Goal: Information Seeking & Learning: Learn about a topic

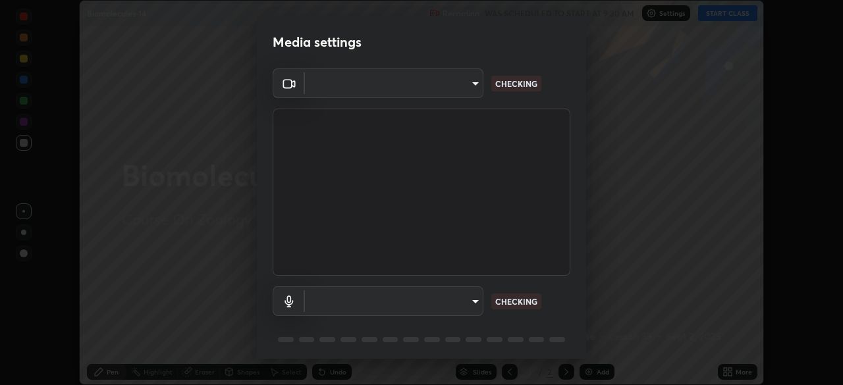
scroll to position [47, 0]
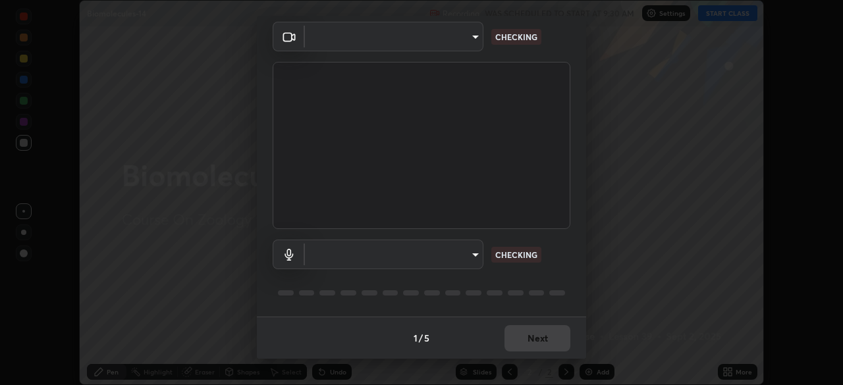
type input "49997c5035a380d1e4bfd67072f4403f37fcfd6159da511fce73e868ba03c42c"
type input "default"
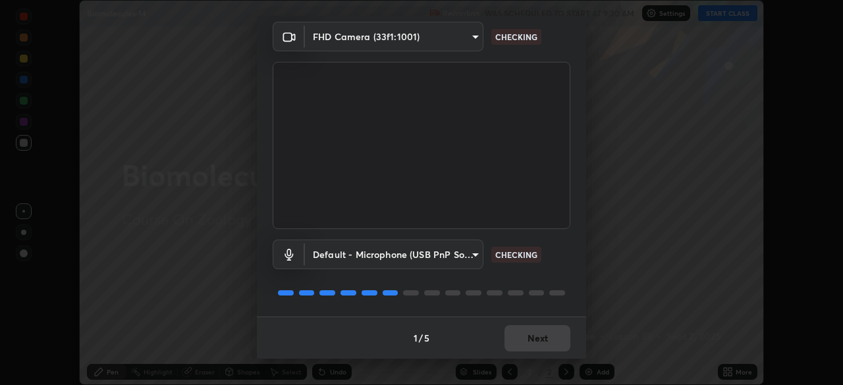
click at [528, 338] on div "1 / 5 Next" at bounding box center [421, 338] width 329 height 42
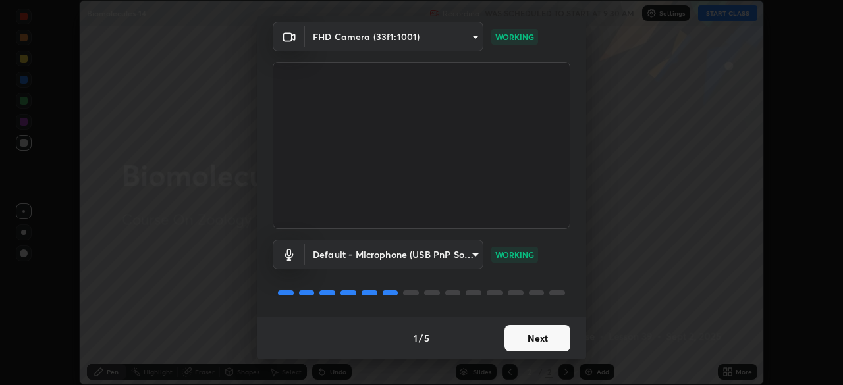
click at [534, 344] on button "Next" at bounding box center [537, 338] width 66 height 26
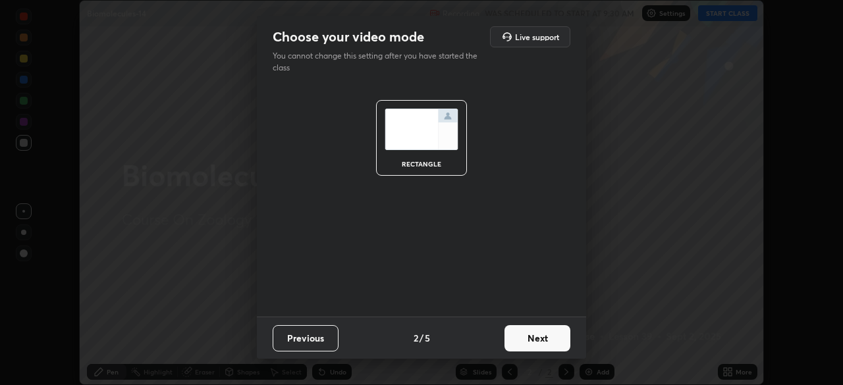
click at [531, 340] on button "Next" at bounding box center [537, 338] width 66 height 26
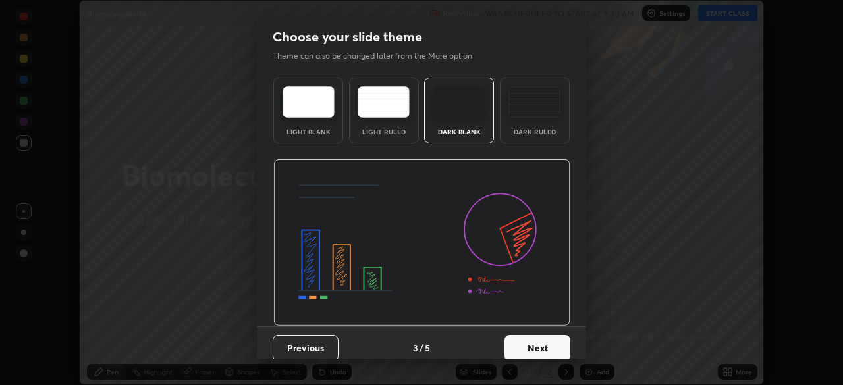
click at [528, 343] on button "Next" at bounding box center [537, 348] width 66 height 26
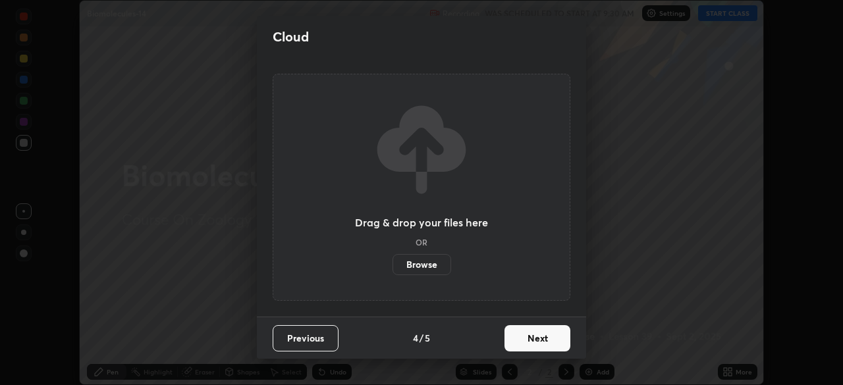
click at [524, 340] on button "Next" at bounding box center [537, 338] width 66 height 26
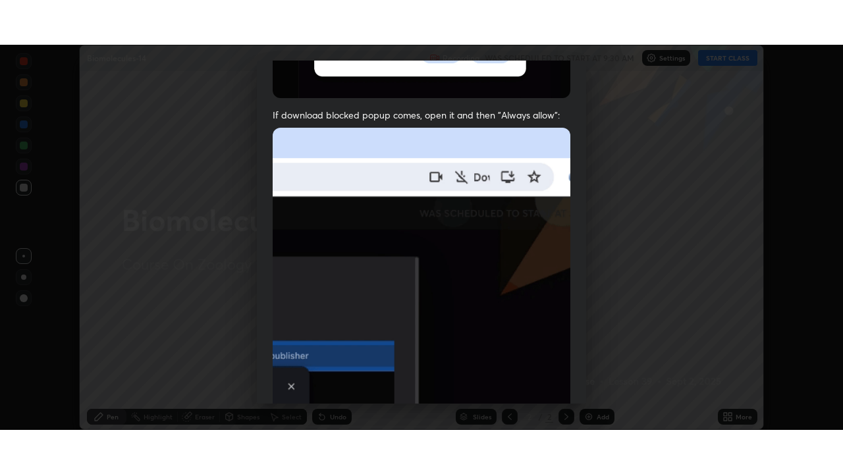
scroll to position [315, 0]
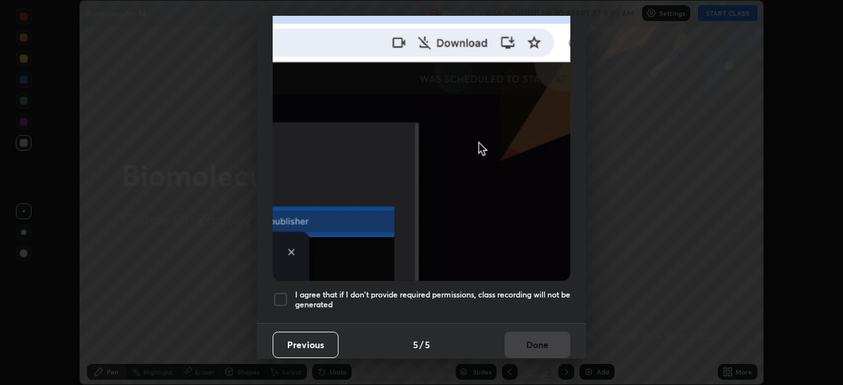
click at [464, 290] on h5 "I agree that if I don't provide required permissions, class recording will not …" at bounding box center [432, 300] width 275 height 20
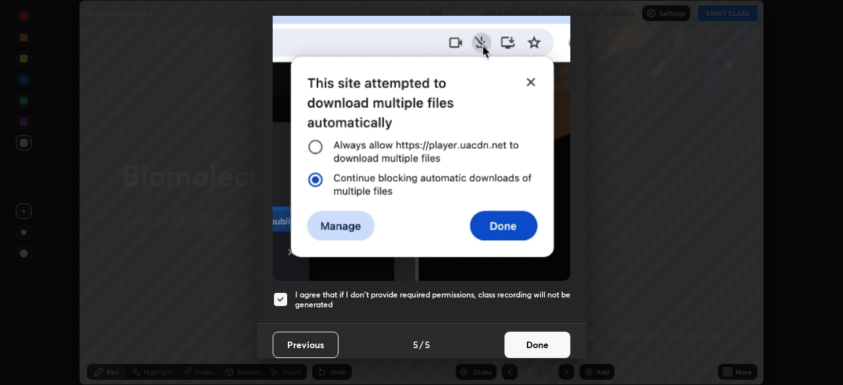
click at [528, 339] on button "Done" at bounding box center [537, 345] width 66 height 26
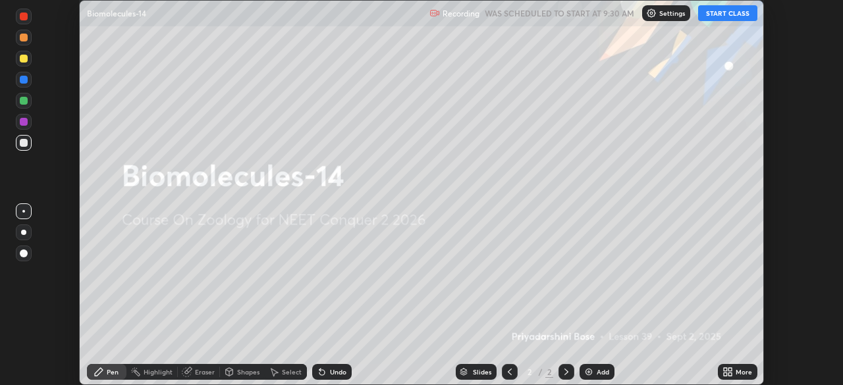
click at [715, 10] on button "START CLASS" at bounding box center [727, 13] width 59 height 16
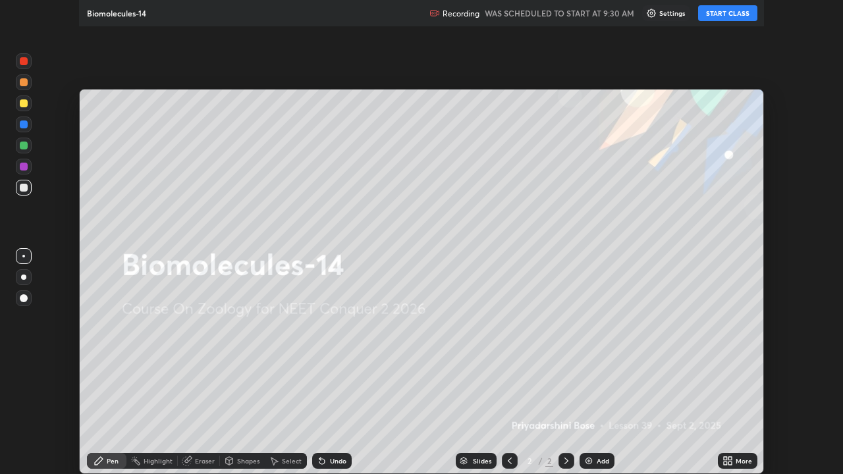
scroll to position [474, 843]
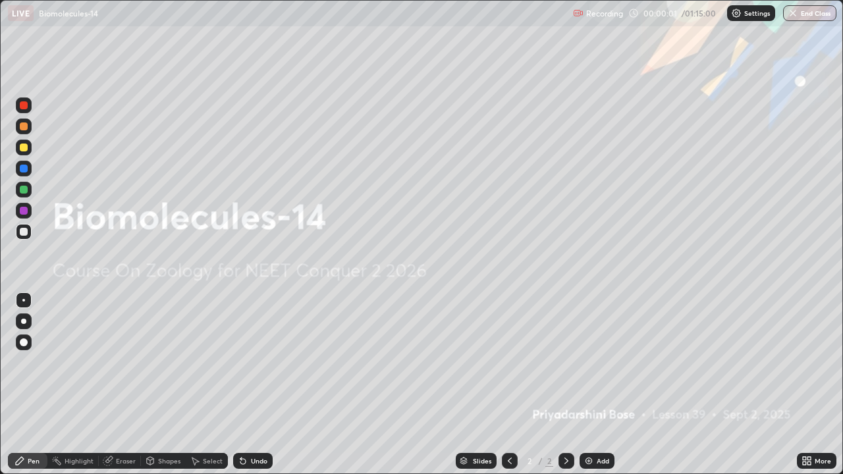
click at [805, 385] on icon at bounding box center [804, 463] width 3 height 3
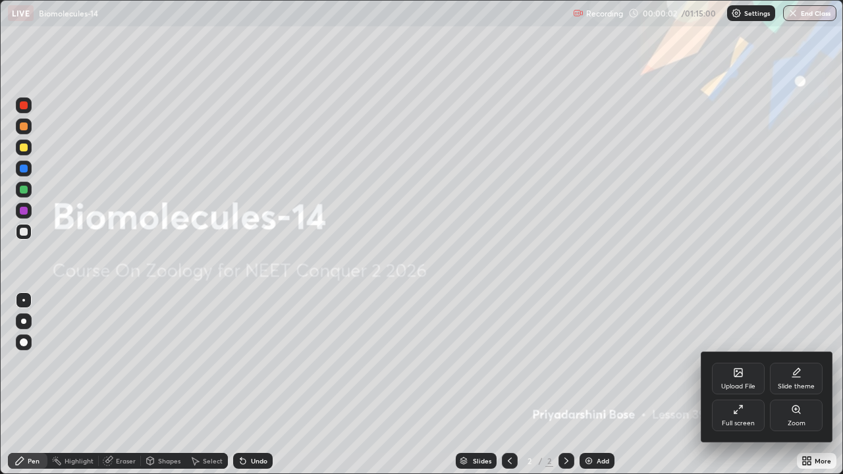
click at [661, 365] on div at bounding box center [421, 237] width 843 height 474
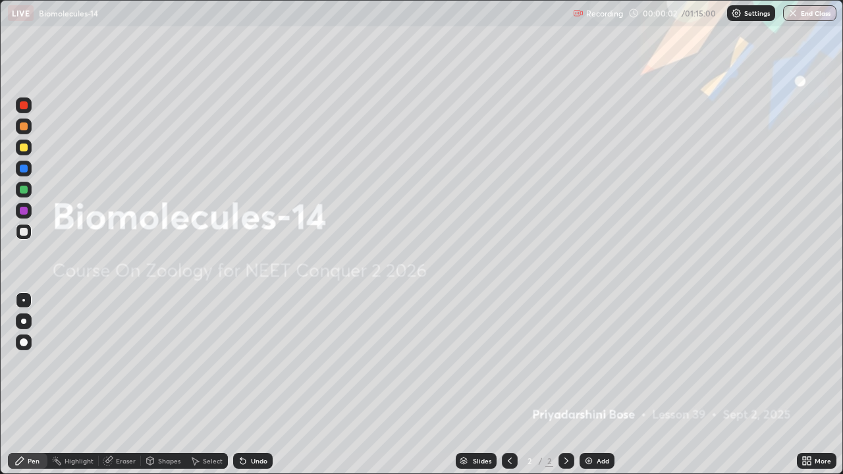
click at [585, 385] on img at bounding box center [589, 461] width 11 height 11
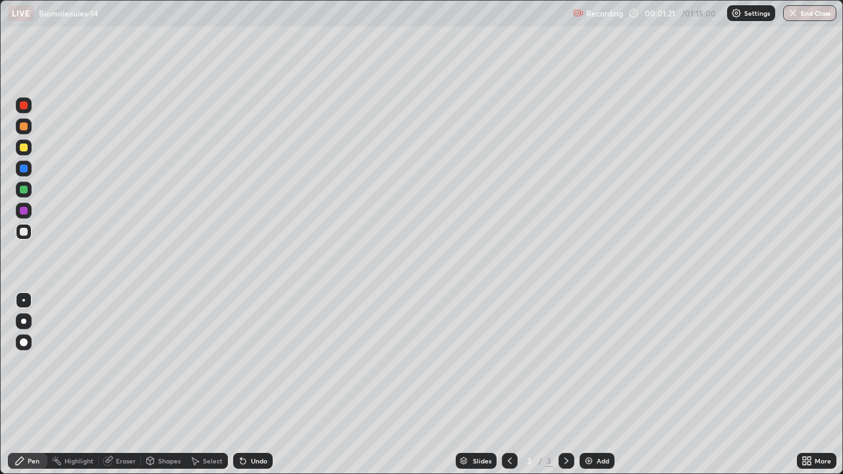
click at [24, 340] on div at bounding box center [24, 343] width 8 height 8
click at [24, 148] on div at bounding box center [24, 148] width 8 height 8
click at [22, 231] on div at bounding box center [24, 232] width 8 height 8
click at [29, 192] on div at bounding box center [24, 190] width 16 height 16
click at [22, 212] on div at bounding box center [24, 211] width 8 height 8
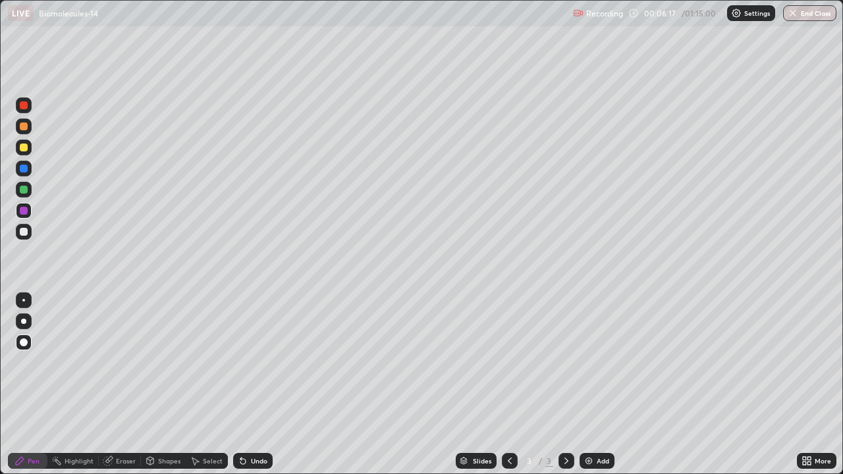
click at [22, 148] on div at bounding box center [24, 148] width 8 height 8
click at [171, 385] on div "Shapes" at bounding box center [163, 461] width 45 height 26
click at [30, 385] on div "Pen" at bounding box center [34, 461] width 12 height 7
click at [124, 385] on div "Eraser" at bounding box center [126, 461] width 20 height 7
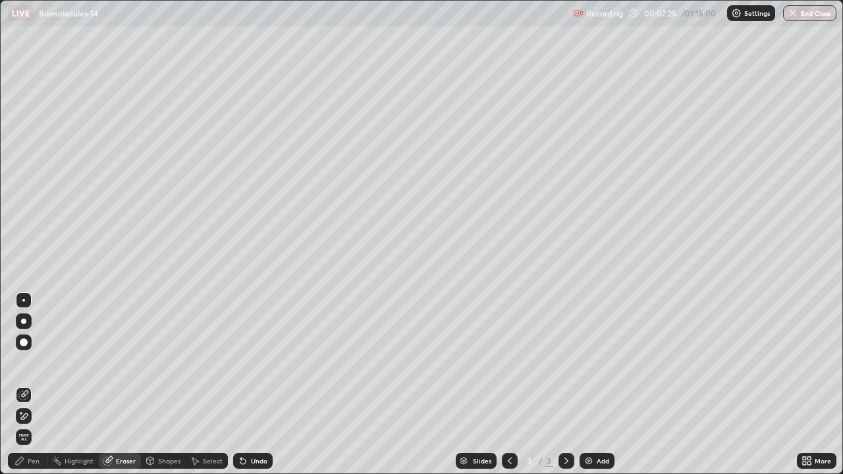
click at [29, 385] on div "Pen" at bounding box center [34, 461] width 12 height 7
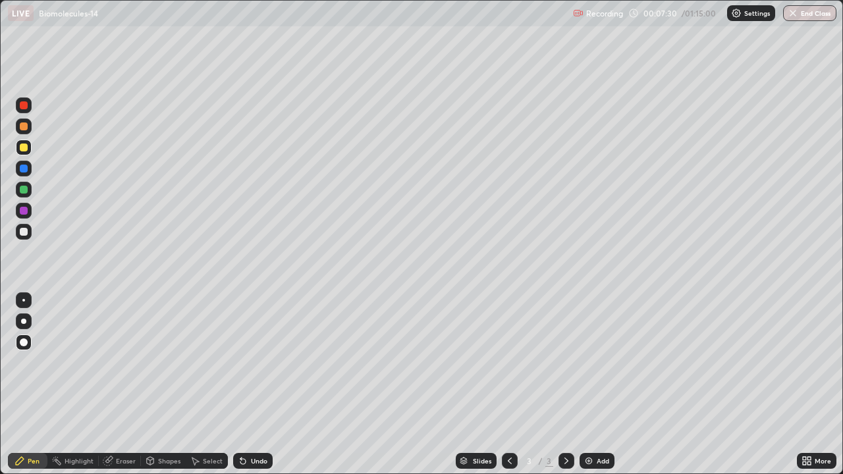
click at [235, 385] on div "Undo" at bounding box center [253, 461] width 40 height 16
click at [585, 385] on div "Add" at bounding box center [597, 461] width 35 height 16
click at [508, 385] on icon at bounding box center [509, 461] width 11 height 11
click at [584, 385] on img at bounding box center [589, 461] width 11 height 11
click at [76, 385] on div "Highlight" at bounding box center [79, 461] width 29 height 7
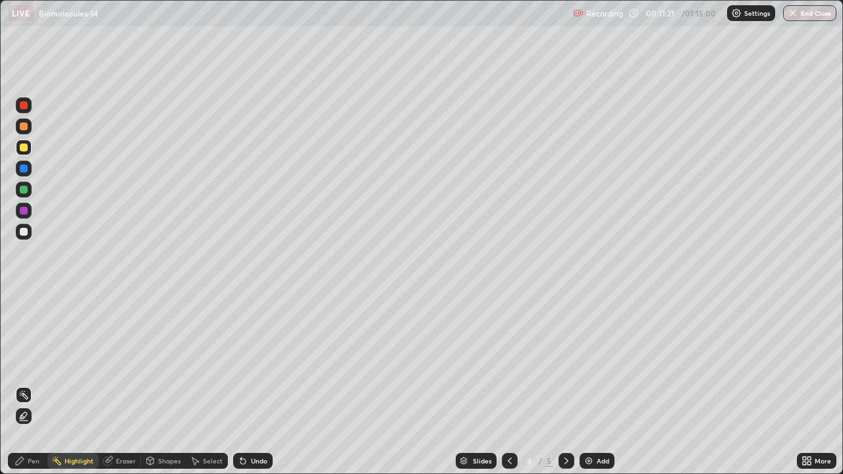
click at [160, 385] on div "Shapes" at bounding box center [169, 461] width 22 height 7
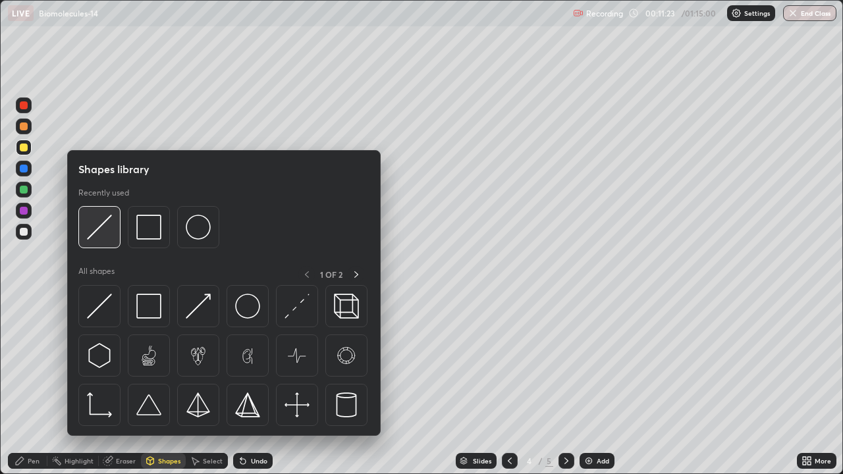
click at [96, 227] on img at bounding box center [99, 227] width 25 height 25
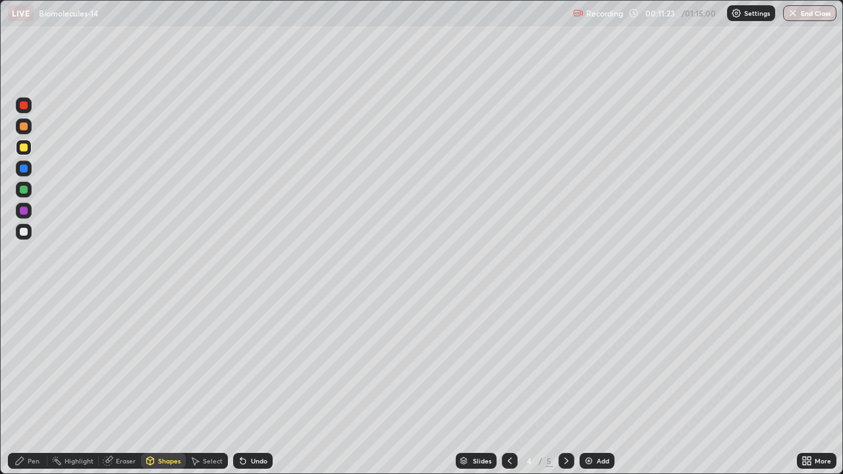
click at [24, 232] on div at bounding box center [24, 232] width 8 height 8
click at [29, 385] on div "Pen" at bounding box center [34, 461] width 12 height 7
click at [24, 148] on div at bounding box center [24, 148] width 8 height 8
click at [240, 385] on icon at bounding box center [240, 458] width 1 height 1
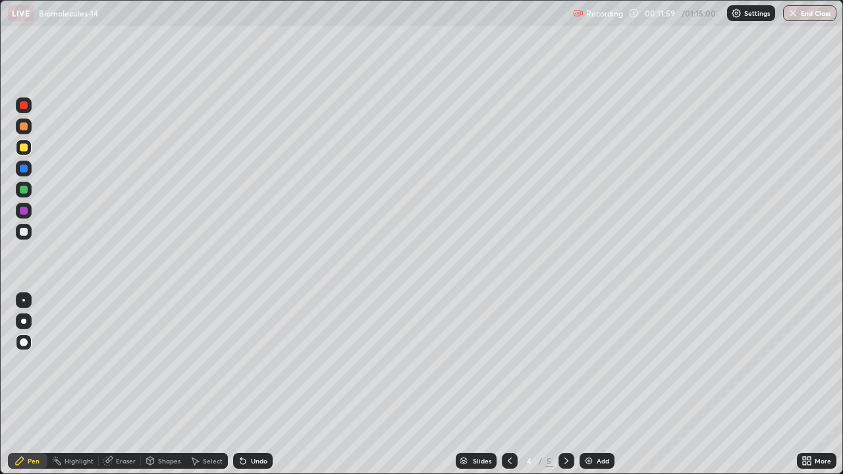
click at [23, 210] on div at bounding box center [24, 211] width 8 height 8
click at [124, 385] on div "Eraser" at bounding box center [126, 461] width 20 height 7
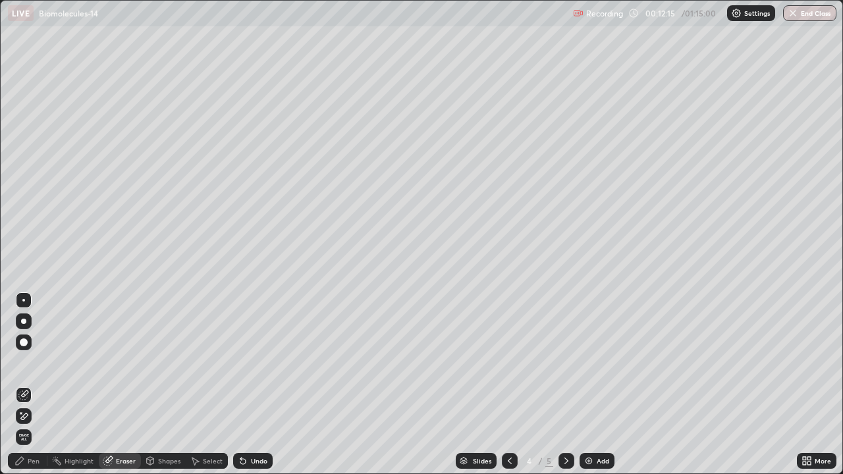
click at [33, 385] on div "Pen" at bounding box center [34, 461] width 12 height 7
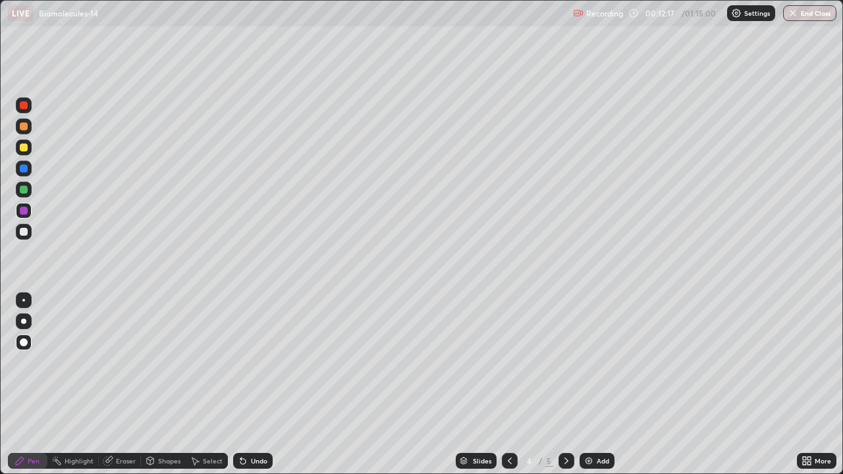
click at [28, 147] on div at bounding box center [24, 148] width 16 height 16
click at [28, 206] on div at bounding box center [24, 211] width 16 height 16
click at [24, 190] on div at bounding box center [24, 190] width 8 height 8
click at [27, 169] on div at bounding box center [24, 169] width 8 height 8
click at [24, 231] on div at bounding box center [24, 232] width 8 height 8
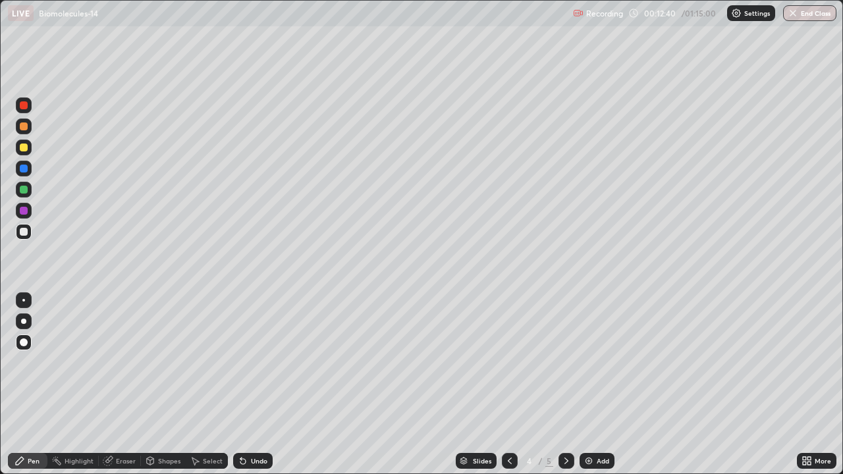
click at [24, 169] on div at bounding box center [24, 169] width 8 height 8
click at [24, 105] on div at bounding box center [24, 105] width 8 height 8
click at [25, 127] on div at bounding box center [24, 126] width 8 height 8
click at [24, 188] on div at bounding box center [24, 190] width 8 height 8
click at [124, 385] on div "Eraser" at bounding box center [126, 461] width 20 height 7
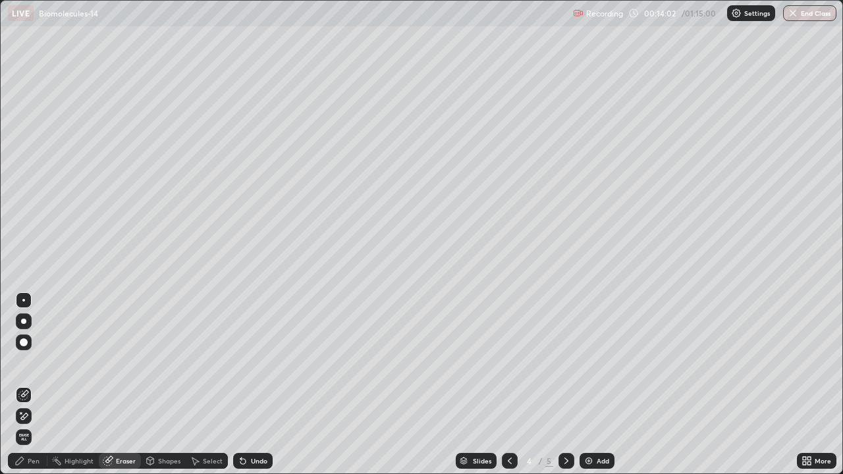
click at [30, 385] on div "Pen" at bounding box center [34, 461] width 12 height 7
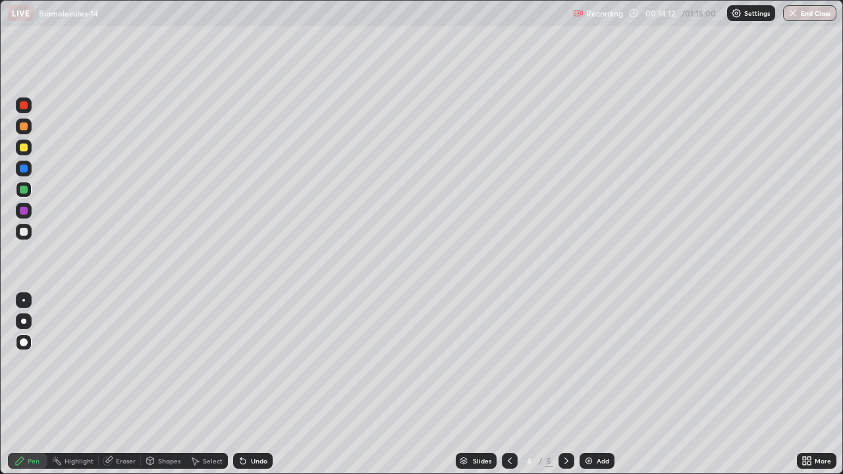
click at [21, 231] on div at bounding box center [24, 232] width 8 height 8
click at [26, 167] on div at bounding box center [24, 169] width 8 height 8
click at [25, 232] on div at bounding box center [24, 232] width 8 height 8
click at [21, 212] on div at bounding box center [24, 211] width 8 height 8
click at [24, 146] on div at bounding box center [24, 148] width 8 height 8
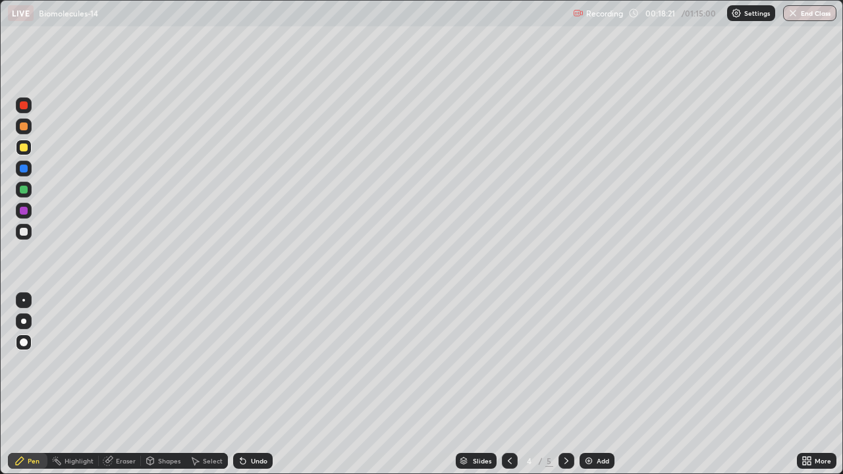
click at [27, 210] on div at bounding box center [24, 211] width 8 height 8
click at [20, 226] on div at bounding box center [24, 232] width 16 height 16
click at [124, 385] on div "Eraser" at bounding box center [120, 461] width 42 height 16
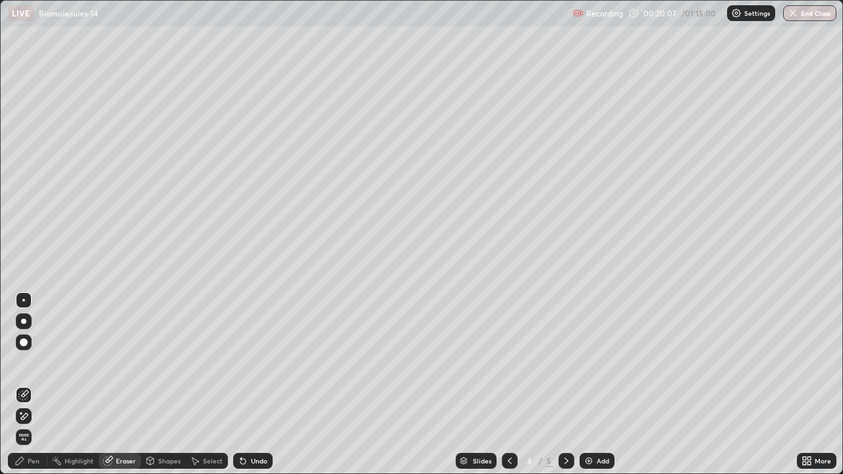
click at [38, 385] on div "Pen" at bounding box center [34, 461] width 12 height 7
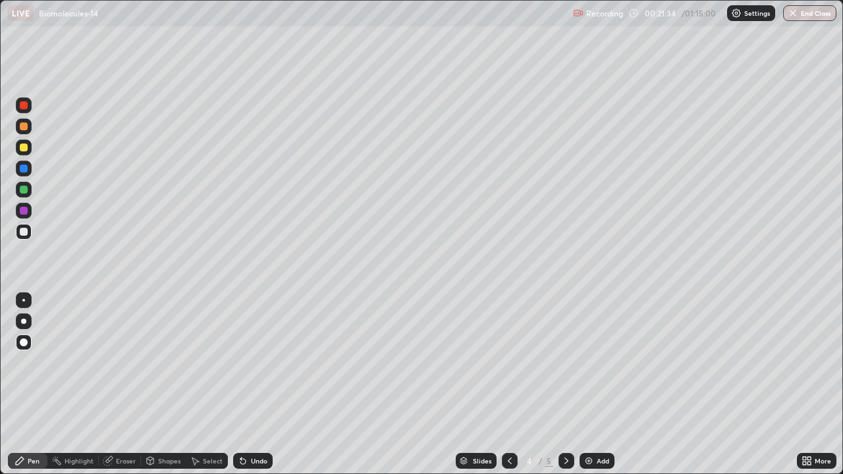
click at [565, 385] on icon at bounding box center [566, 461] width 11 height 11
click at [25, 127] on div at bounding box center [24, 126] width 8 height 8
click at [24, 237] on div at bounding box center [24, 232] width 16 height 16
click at [23, 190] on div at bounding box center [24, 190] width 8 height 8
click at [24, 232] on div at bounding box center [24, 232] width 8 height 8
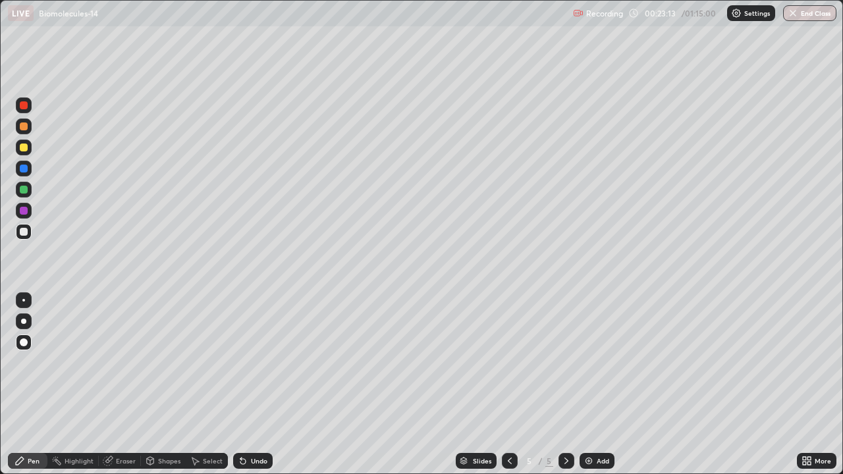
click at [23, 209] on div at bounding box center [24, 211] width 8 height 8
click at [26, 192] on div at bounding box center [24, 190] width 8 height 8
click at [24, 231] on div at bounding box center [24, 232] width 8 height 8
click at [25, 207] on div at bounding box center [24, 211] width 8 height 8
click at [360, 385] on div "Slides 5 / 5 Add" at bounding box center [535, 461] width 524 height 26
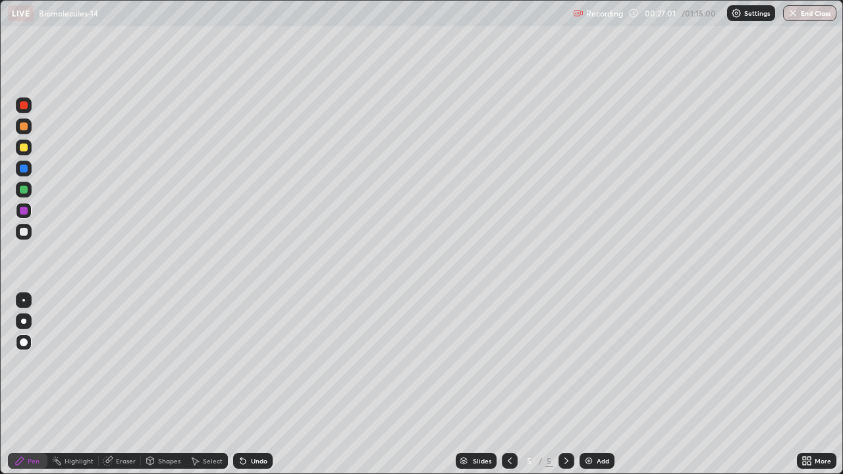
click at [586, 385] on img at bounding box center [589, 461] width 11 height 11
click at [26, 124] on div at bounding box center [24, 126] width 8 height 8
click at [124, 385] on div "Eraser" at bounding box center [126, 461] width 20 height 7
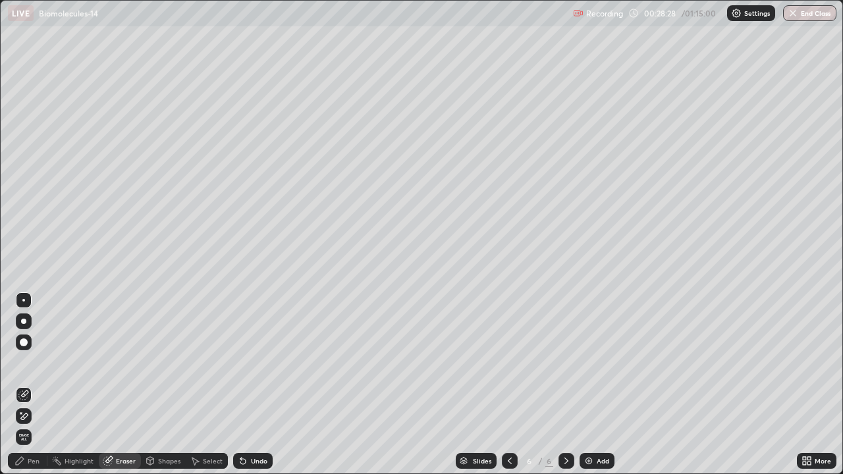
click at [32, 385] on div "Pen" at bounding box center [34, 461] width 12 height 7
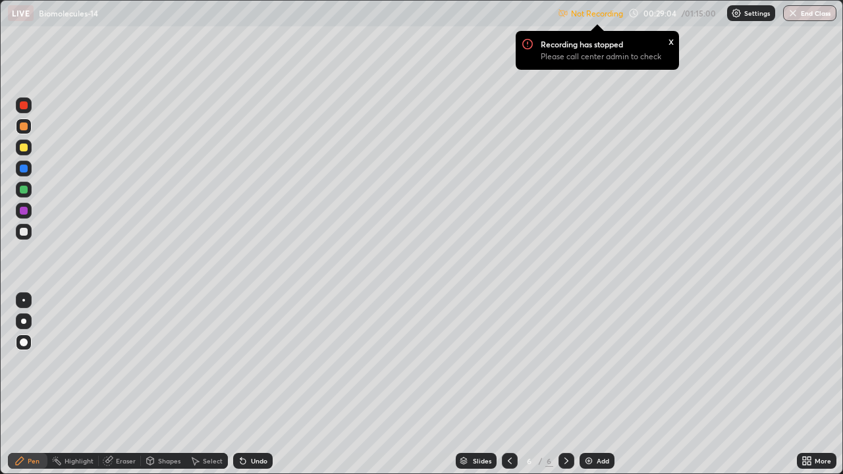
click at [610, 11] on p "Not Recording" at bounding box center [597, 14] width 52 height 10
click at [670, 41] on div "x" at bounding box center [670, 41] width 5 height 14
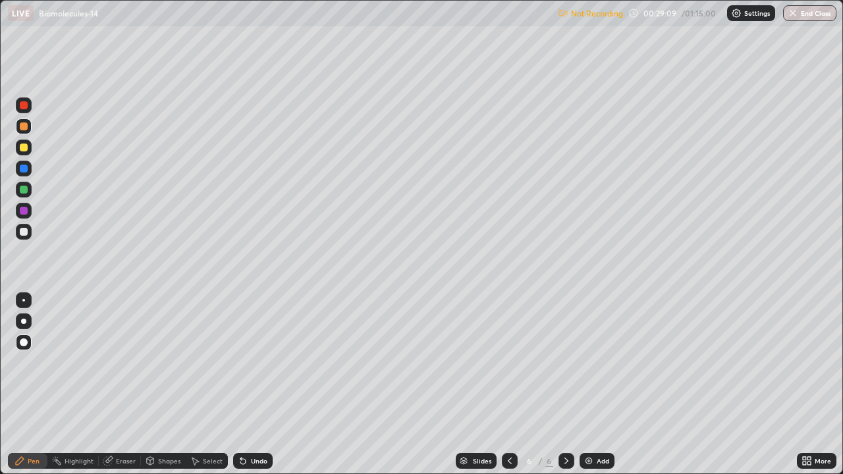
click at [584, 7] on div "Not Recording" at bounding box center [590, 14] width 65 height 26
click at [579, 11] on p "Not Recording" at bounding box center [597, 14] width 52 height 10
click at [585, 14] on p "Not Recording" at bounding box center [597, 14] width 52 height 10
click at [628, 16] on div "Not Recording 00:29:10 / 01:15:00 Settings End Class" at bounding box center [697, 14] width 279 height 26
click at [622, 16] on p "Not Recording" at bounding box center [597, 14] width 52 height 10
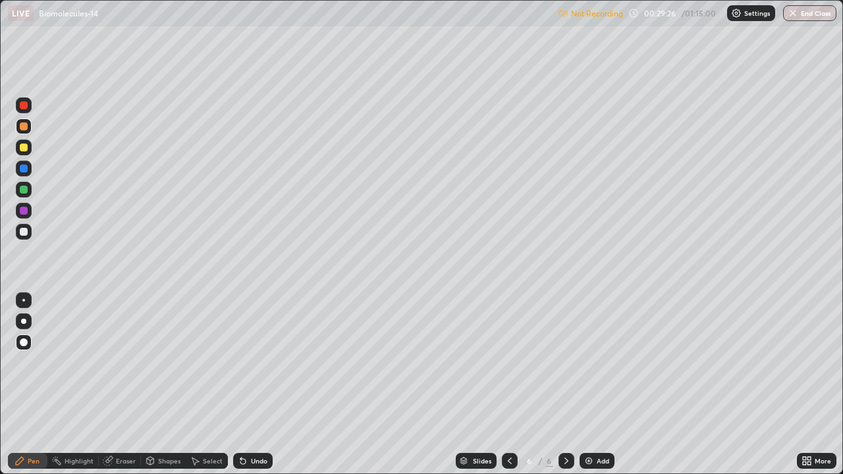
click at [24, 190] on div at bounding box center [24, 190] width 8 height 8
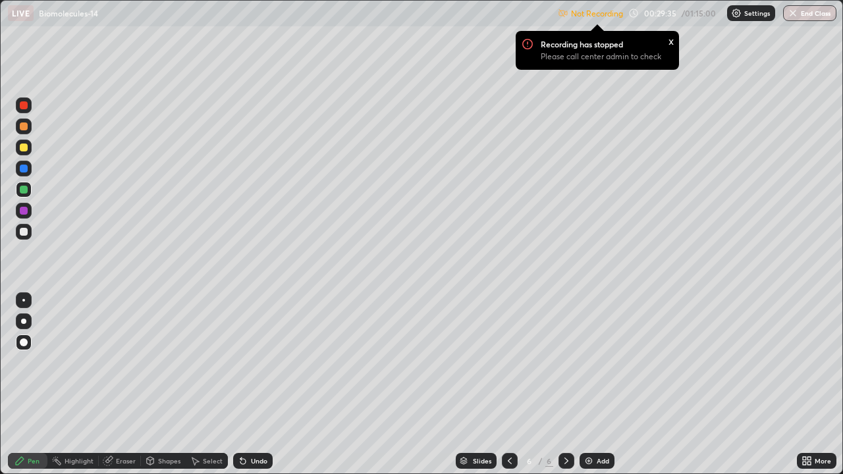
click at [26, 234] on div at bounding box center [24, 232] width 8 height 8
click at [168, 385] on div "Shapes" at bounding box center [169, 461] width 22 height 7
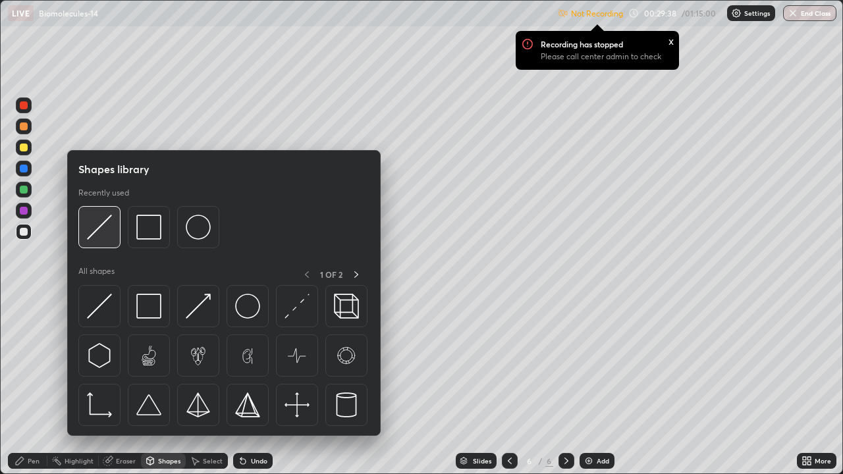
click at [97, 231] on img at bounding box center [99, 227] width 25 height 25
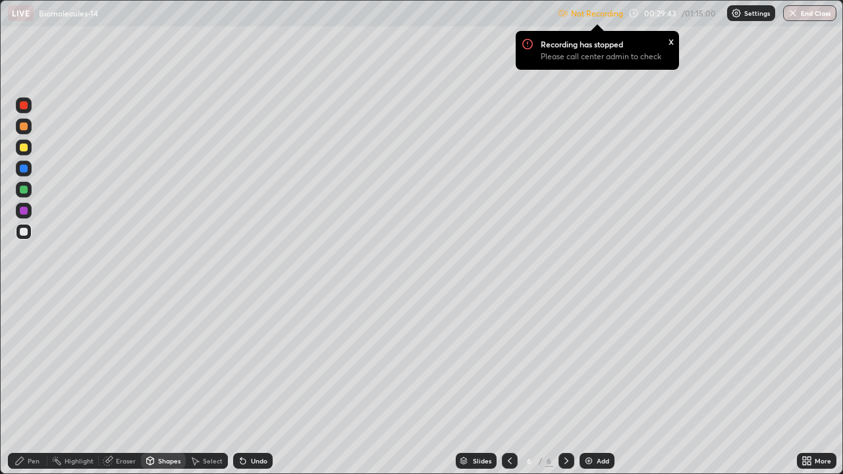
click at [242, 385] on icon at bounding box center [243, 461] width 11 height 11
click at [30, 385] on div "Pen" at bounding box center [28, 461] width 40 height 16
click at [739, 15] on img at bounding box center [736, 13] width 11 height 11
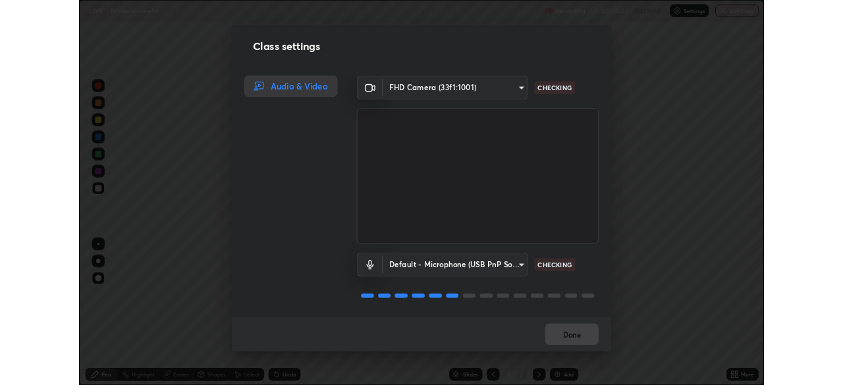
scroll to position [1, 0]
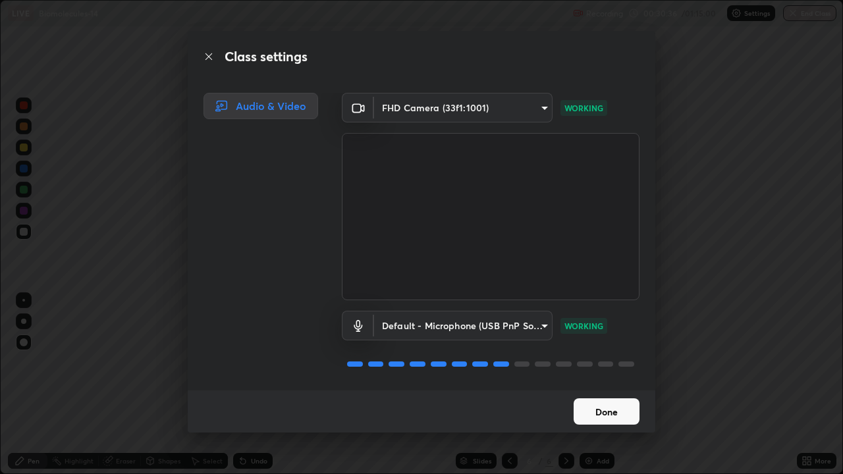
click at [614, 385] on button "Done" at bounding box center [607, 411] width 66 height 26
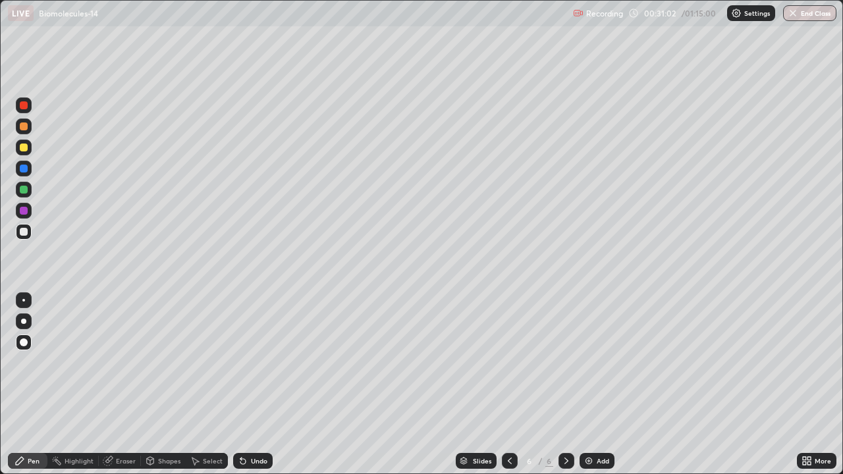
click at [249, 385] on div "Undo" at bounding box center [253, 461] width 40 height 16
click at [240, 385] on icon at bounding box center [240, 458] width 1 height 1
click at [31, 207] on div at bounding box center [24, 211] width 16 height 16
click at [25, 171] on div at bounding box center [24, 169] width 8 height 8
click at [22, 226] on div at bounding box center [24, 232] width 16 height 16
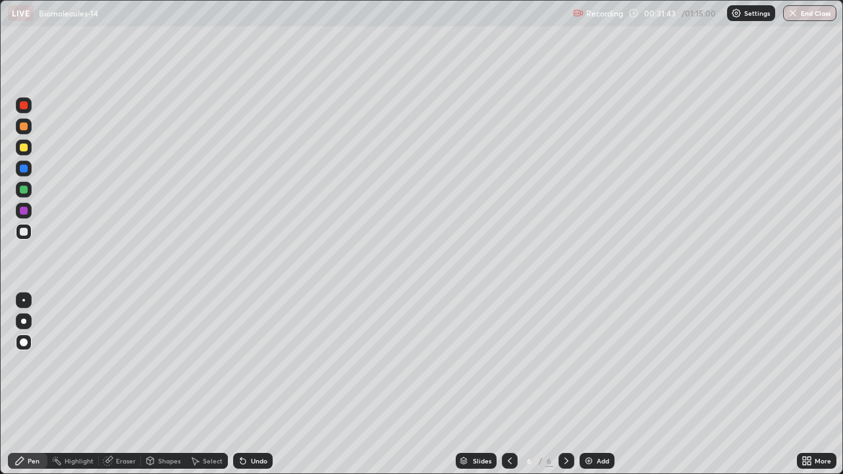
click at [24, 190] on div at bounding box center [24, 190] width 8 height 8
click at [25, 231] on div at bounding box center [24, 232] width 8 height 8
click at [26, 149] on div at bounding box center [24, 148] width 8 height 8
click at [24, 233] on div at bounding box center [24, 232] width 8 height 8
click at [585, 385] on img at bounding box center [589, 461] width 11 height 11
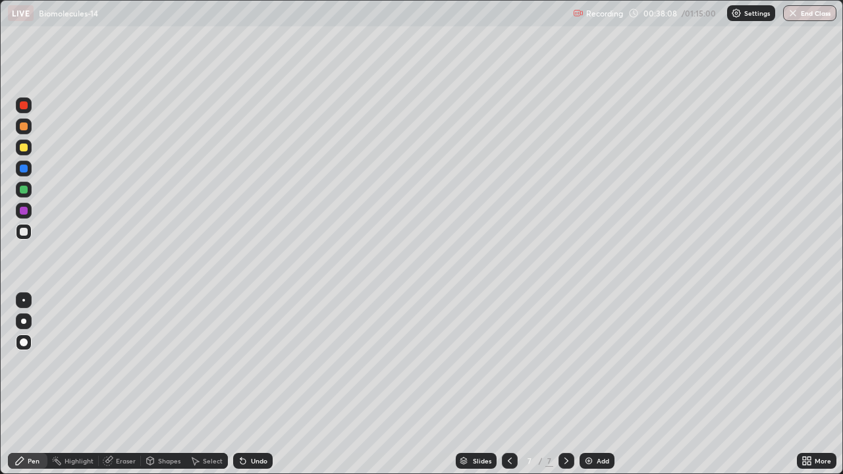
click at [115, 385] on div "Eraser" at bounding box center [120, 461] width 42 height 16
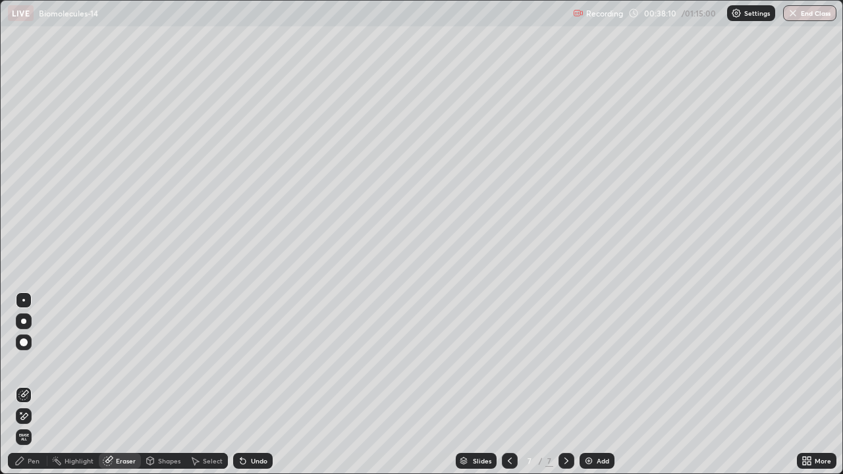
click at [31, 385] on div "Pen" at bounding box center [34, 461] width 12 height 7
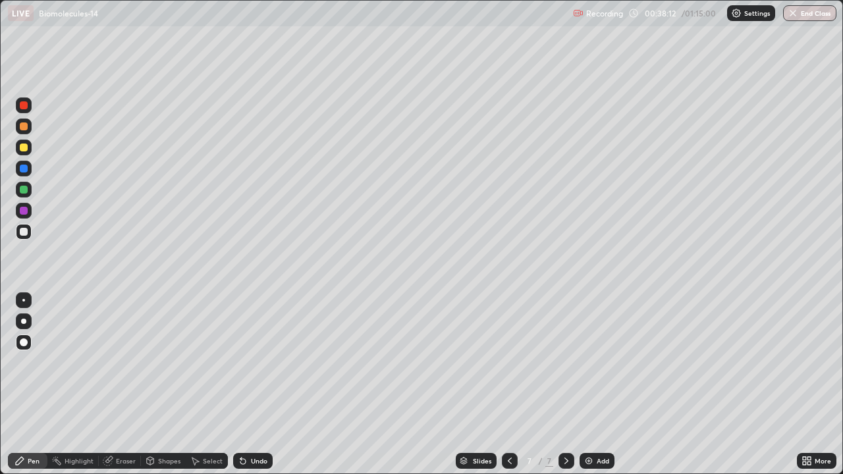
click at [26, 149] on div at bounding box center [24, 148] width 8 height 8
click at [21, 227] on div at bounding box center [24, 232] width 16 height 16
click at [22, 207] on div at bounding box center [24, 211] width 8 height 8
click at [24, 146] on div at bounding box center [24, 148] width 8 height 8
click at [30, 236] on div at bounding box center [24, 232] width 16 height 16
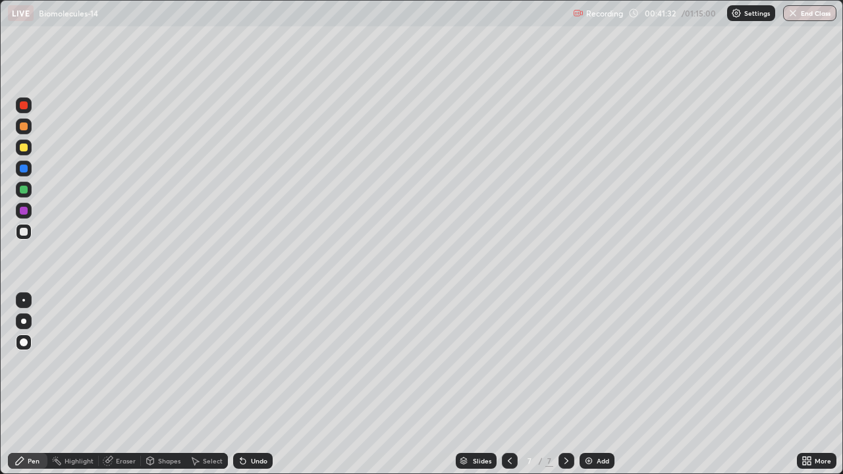
click at [504, 385] on icon at bounding box center [509, 461] width 11 height 11
click at [565, 385] on icon at bounding box center [566, 461] width 11 height 11
click at [589, 385] on img at bounding box center [589, 461] width 11 height 11
click at [160, 385] on div "Shapes" at bounding box center [169, 461] width 22 height 7
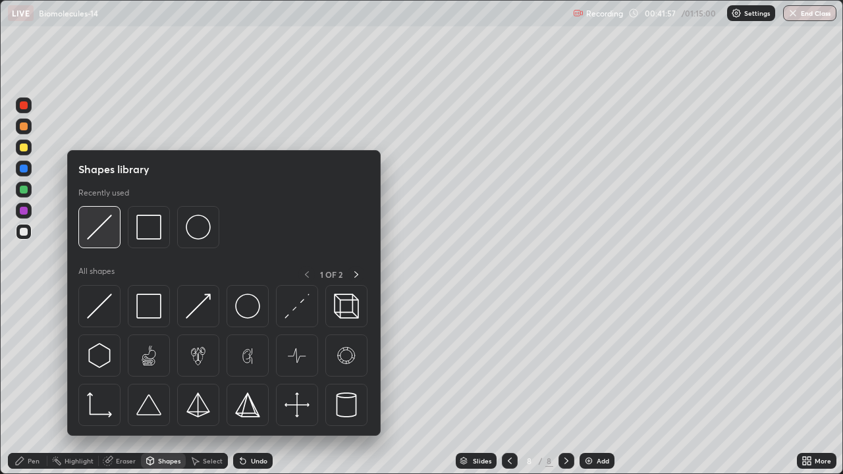
click at [95, 230] on img at bounding box center [99, 227] width 25 height 25
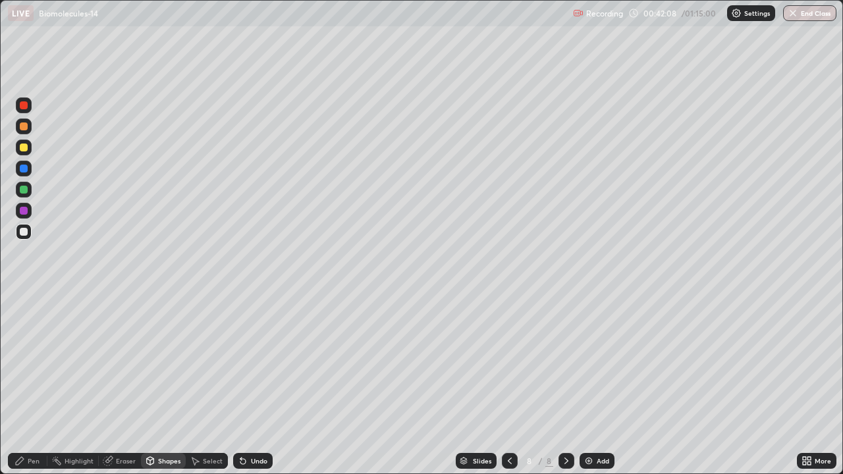
click at [28, 385] on div "Pen" at bounding box center [34, 461] width 12 height 7
click at [24, 147] on div at bounding box center [24, 148] width 8 height 8
click at [25, 213] on div at bounding box center [24, 211] width 8 height 8
click at [23, 188] on div at bounding box center [24, 190] width 8 height 8
click at [30, 210] on div at bounding box center [24, 211] width 16 height 16
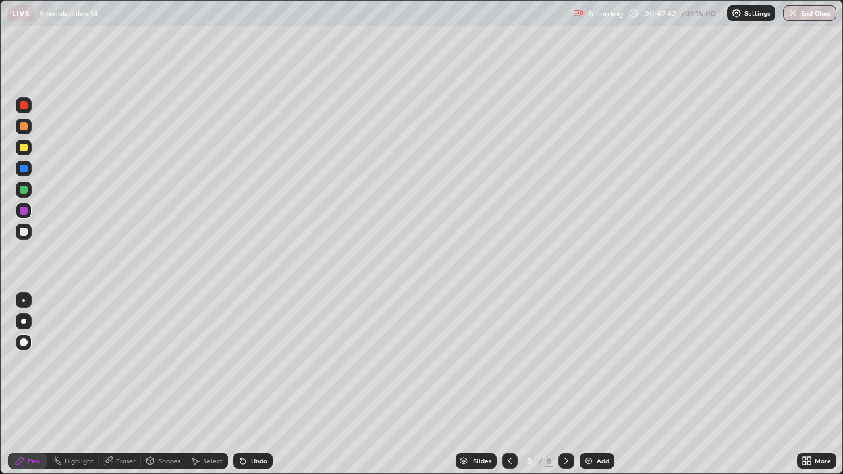
click at [25, 125] on div at bounding box center [24, 126] width 8 height 8
click at [124, 385] on div "Eraser" at bounding box center [126, 461] width 20 height 7
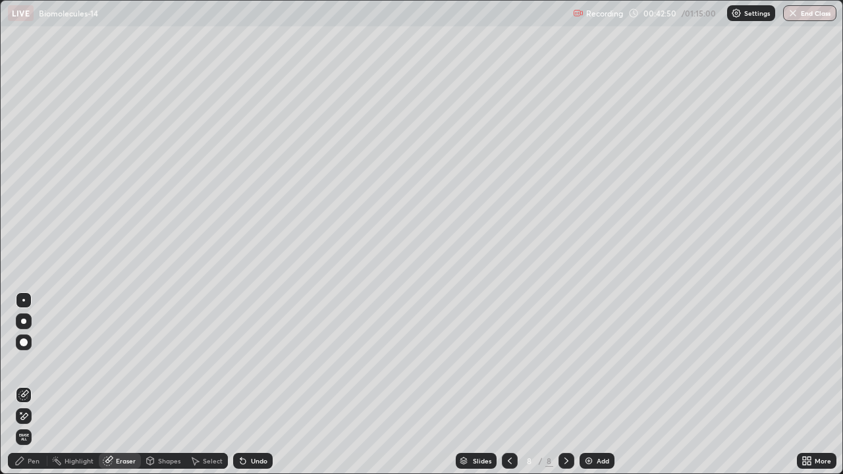
click at [22, 385] on icon at bounding box center [19, 461] width 11 height 11
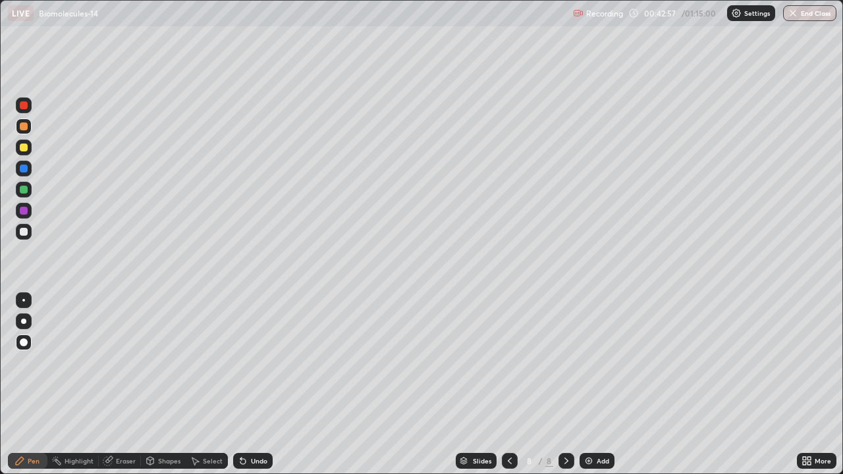
click at [26, 106] on div at bounding box center [24, 105] width 8 height 8
click at [23, 173] on div at bounding box center [24, 169] width 16 height 16
click at [23, 187] on div at bounding box center [24, 190] width 8 height 8
click at [26, 230] on div at bounding box center [24, 232] width 8 height 8
click at [30, 148] on div at bounding box center [24, 148] width 16 height 16
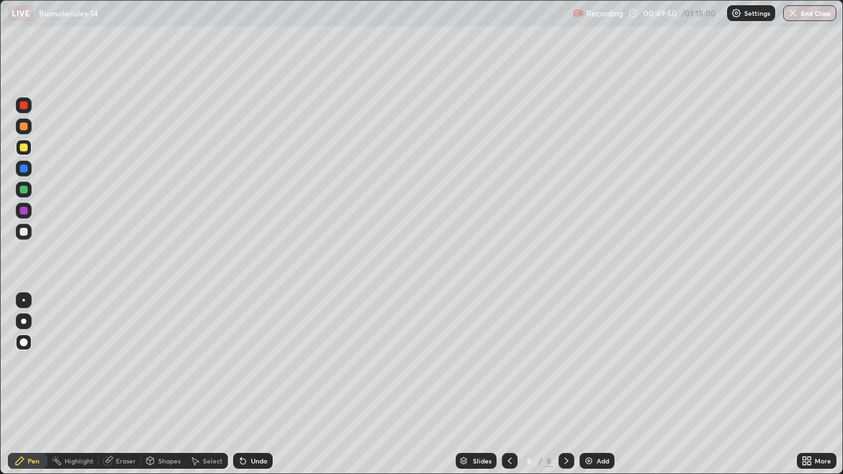
click at [24, 187] on div at bounding box center [24, 190] width 8 height 8
click at [20, 211] on div at bounding box center [24, 211] width 8 height 8
click at [30, 231] on div at bounding box center [24, 232] width 16 height 16
click at [588, 385] on img at bounding box center [589, 461] width 11 height 11
click at [123, 385] on div "Eraser" at bounding box center [126, 461] width 20 height 7
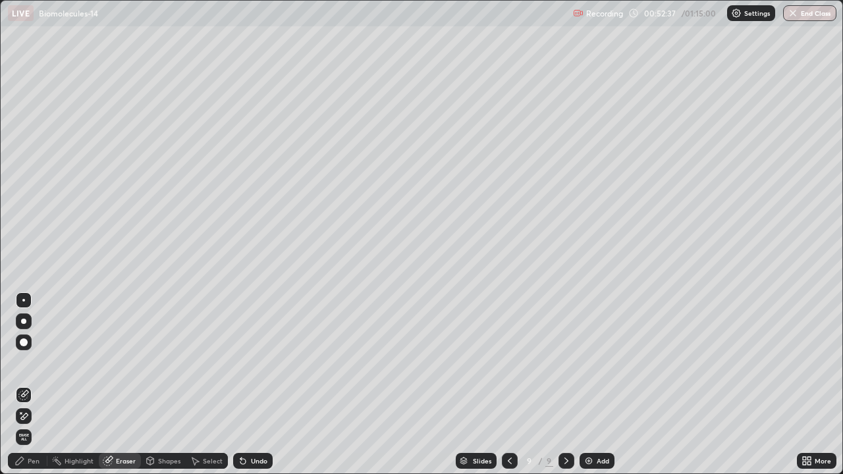
click at [34, 385] on div "Pen" at bounding box center [34, 461] width 12 height 7
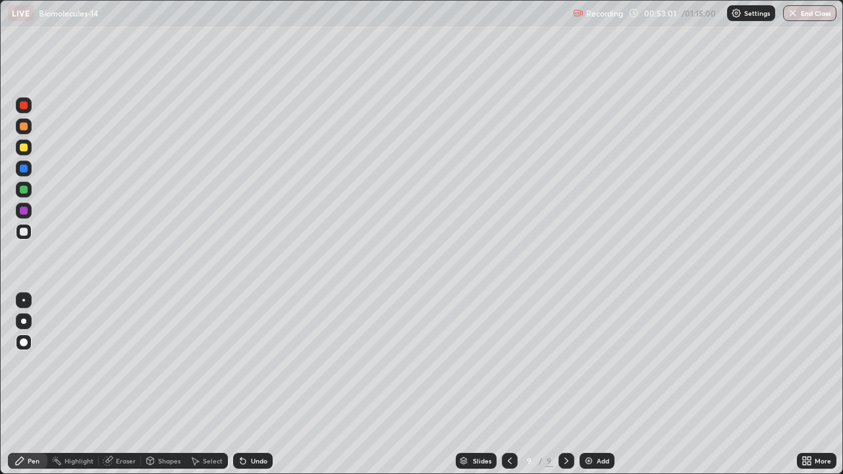
click at [32, 385] on div "Pen" at bounding box center [34, 461] width 12 height 7
click at [24, 127] on div at bounding box center [24, 126] width 8 height 8
click at [22, 209] on div at bounding box center [24, 211] width 8 height 8
click at [22, 232] on div at bounding box center [24, 232] width 8 height 8
click at [158, 385] on div "Shapes" at bounding box center [169, 461] width 22 height 7
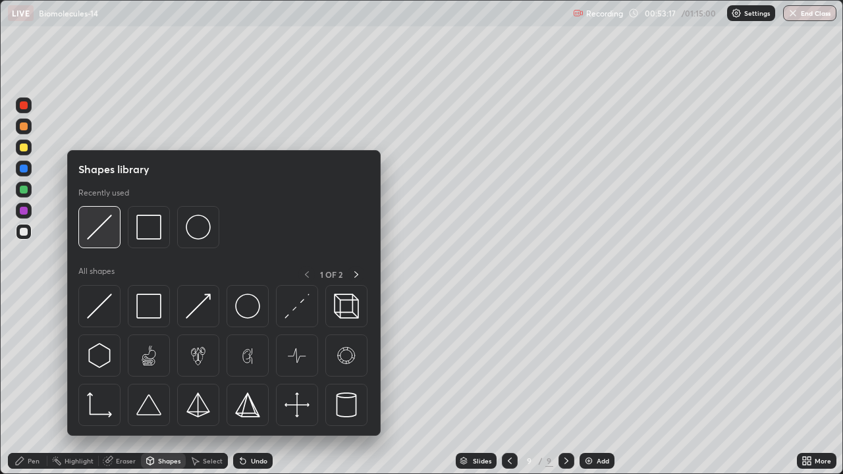
click at [95, 225] on img at bounding box center [99, 227] width 25 height 25
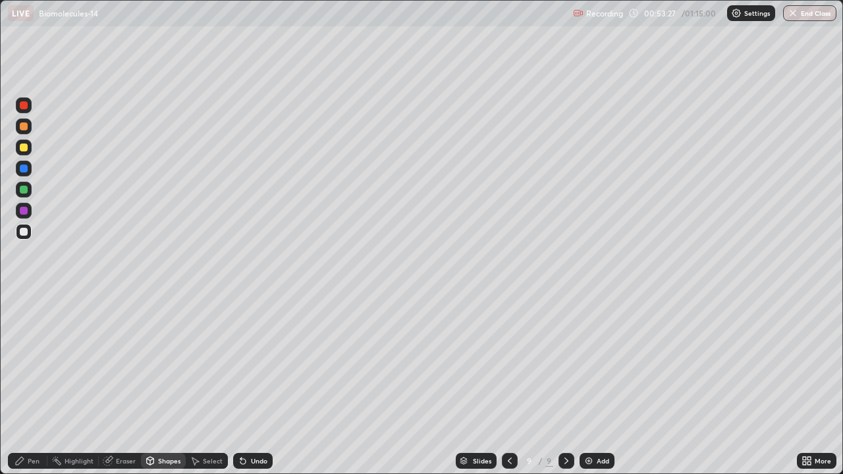
click at [34, 385] on div "Pen" at bounding box center [34, 461] width 12 height 7
click at [24, 211] on div at bounding box center [24, 211] width 8 height 8
click at [28, 146] on div at bounding box center [24, 148] width 16 height 16
click at [24, 190] on div at bounding box center [24, 190] width 8 height 8
click at [26, 214] on div at bounding box center [24, 211] width 16 height 16
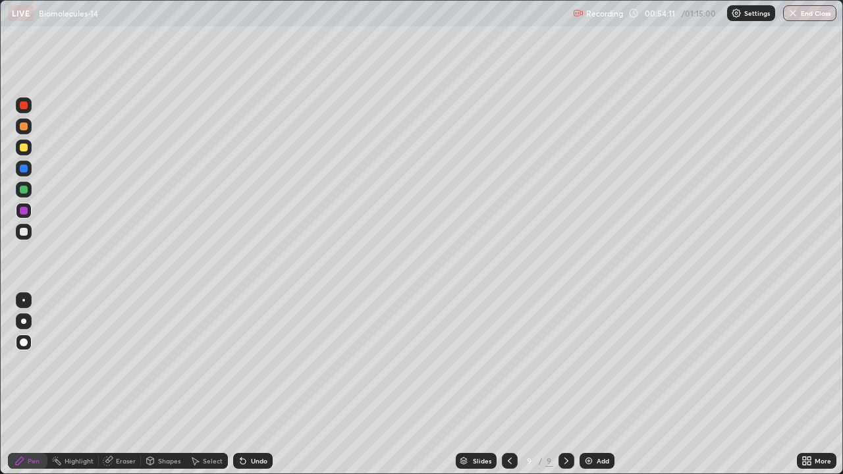
click at [20, 234] on div at bounding box center [24, 232] width 8 height 8
click at [24, 188] on div at bounding box center [24, 190] width 8 height 8
click at [126, 385] on div "Eraser" at bounding box center [126, 461] width 20 height 7
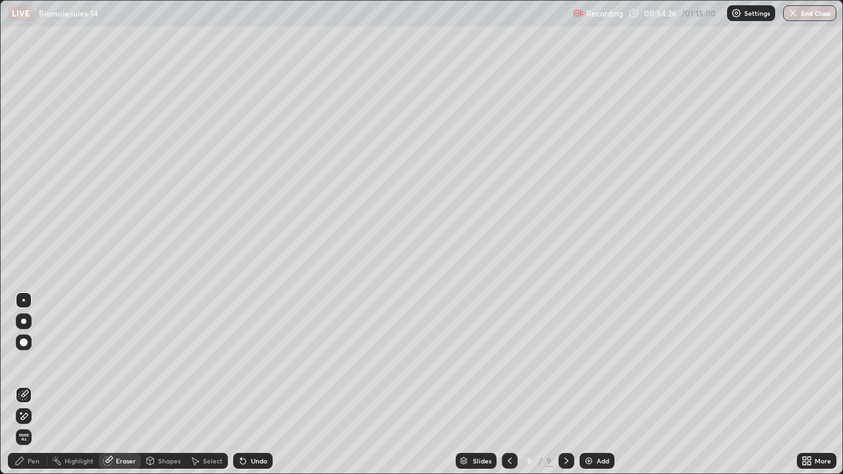
click at [31, 385] on div "Pen" at bounding box center [34, 461] width 12 height 7
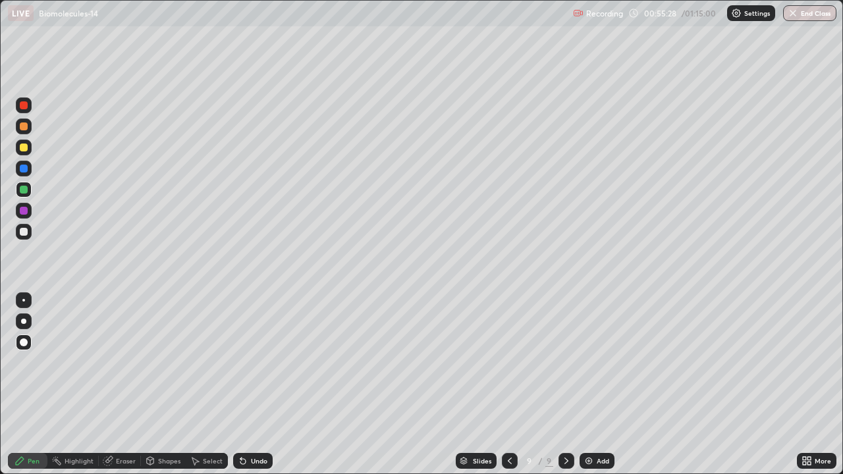
click at [242, 385] on icon at bounding box center [242, 461] width 5 height 5
click at [246, 385] on icon at bounding box center [243, 461] width 11 height 11
click at [24, 105] on div at bounding box center [24, 105] width 8 height 8
click at [25, 229] on div at bounding box center [24, 232] width 8 height 8
click at [30, 385] on div "Pen" at bounding box center [34, 461] width 12 height 7
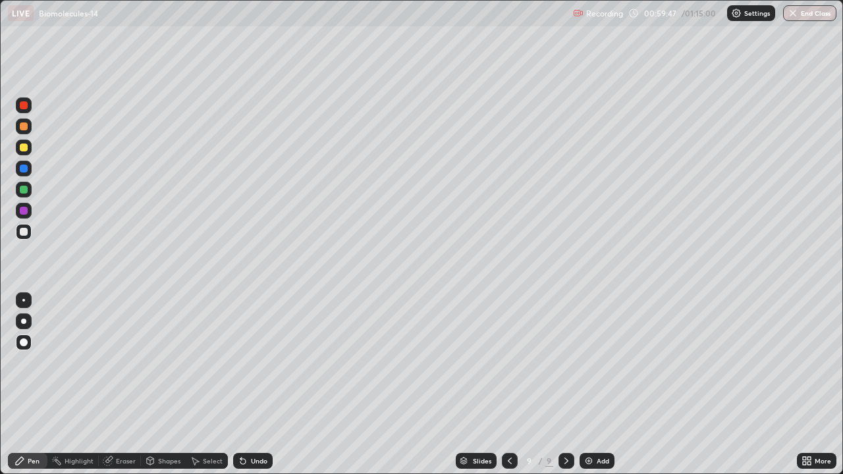
click at [122, 385] on div "Eraser" at bounding box center [126, 461] width 20 height 7
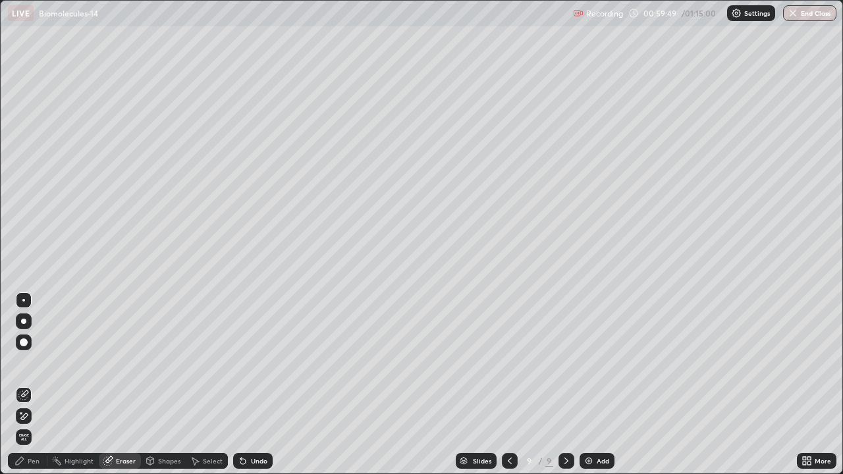
click at [37, 385] on div "Pen" at bounding box center [34, 461] width 12 height 7
click at [28, 385] on div "Pen" at bounding box center [34, 461] width 12 height 7
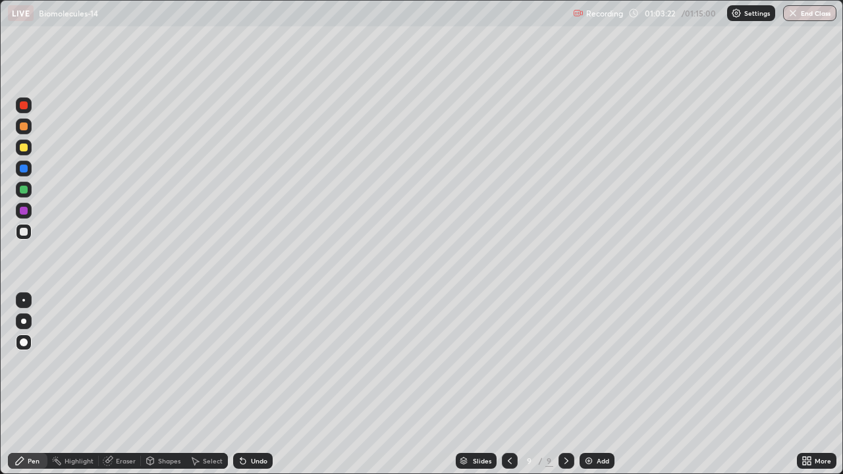
click at [24, 146] on div at bounding box center [24, 148] width 8 height 8
click at [587, 385] on img at bounding box center [589, 461] width 11 height 11
click at [513, 385] on icon at bounding box center [509, 461] width 11 height 11
click at [564, 385] on icon at bounding box center [566, 461] width 11 height 11
click at [28, 232] on div at bounding box center [24, 232] width 16 height 16
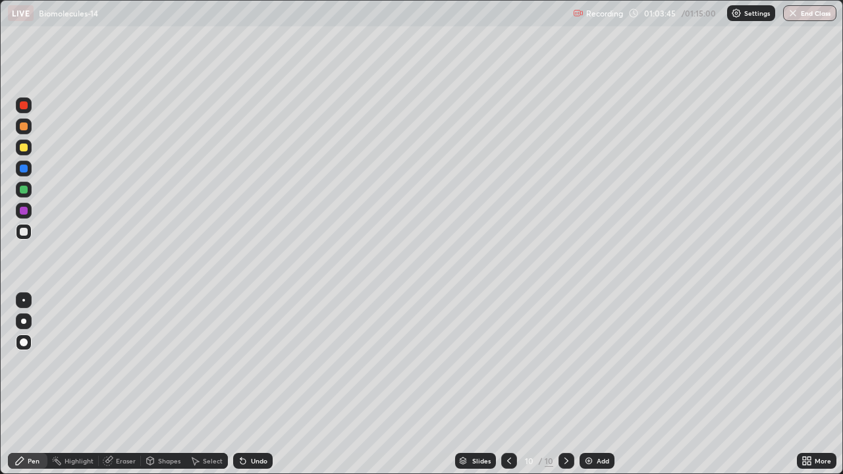
click at [244, 385] on icon at bounding box center [243, 461] width 11 height 11
click at [27, 385] on div "Pen" at bounding box center [28, 461] width 40 height 16
click at [25, 192] on div at bounding box center [24, 190] width 8 height 8
click at [26, 231] on div at bounding box center [24, 232] width 8 height 8
click at [24, 148] on div at bounding box center [24, 148] width 8 height 8
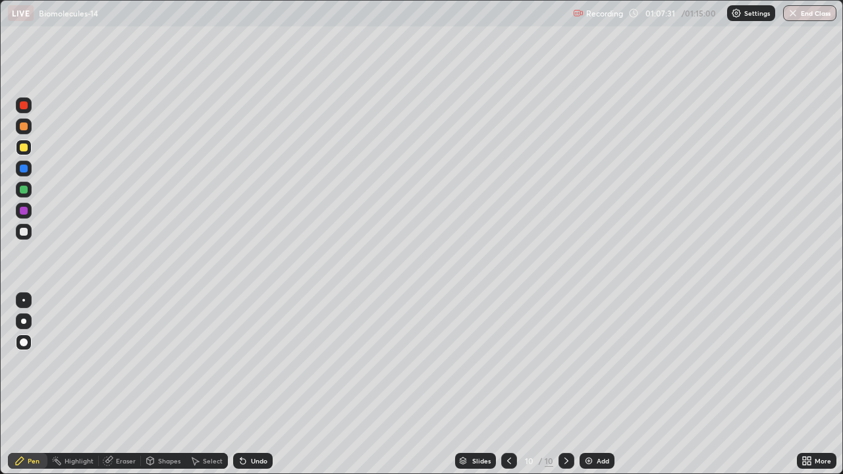
click at [588, 385] on img at bounding box center [589, 461] width 11 height 11
click at [24, 188] on div at bounding box center [24, 190] width 8 height 8
click at [26, 169] on div at bounding box center [24, 169] width 8 height 8
click at [24, 190] on div at bounding box center [24, 190] width 8 height 8
click at [24, 209] on div at bounding box center [24, 211] width 8 height 8
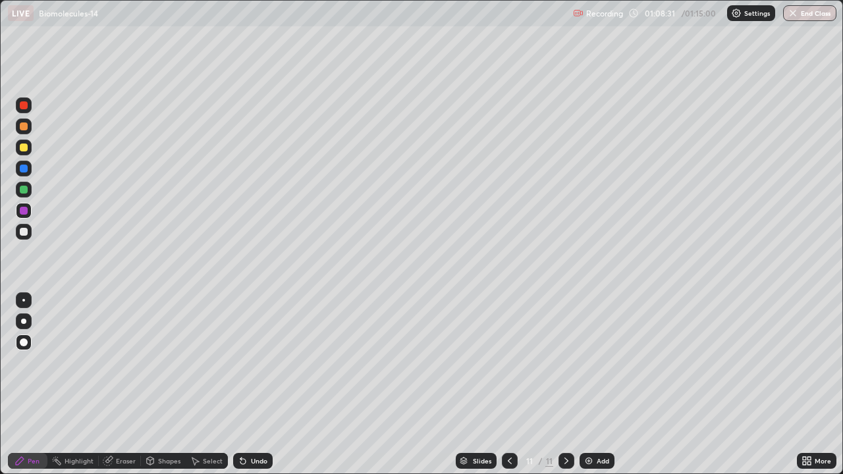
click at [23, 234] on div at bounding box center [24, 232] width 8 height 8
click at [22, 188] on div at bounding box center [24, 190] width 8 height 8
click at [24, 231] on div at bounding box center [24, 232] width 8 height 8
click at [23, 169] on div at bounding box center [24, 169] width 8 height 8
click at [242, 385] on icon at bounding box center [242, 461] width 5 height 5
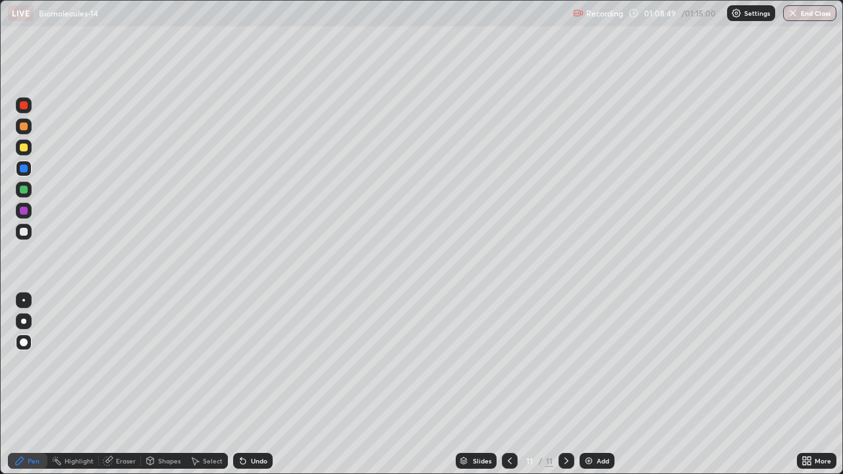
click at [240, 385] on icon at bounding box center [240, 458] width 1 height 1
click at [23, 146] on div at bounding box center [24, 148] width 8 height 8
click at [21, 232] on div at bounding box center [24, 232] width 8 height 8
click at [24, 129] on div at bounding box center [24, 126] width 8 height 8
click at [240, 385] on icon at bounding box center [240, 458] width 1 height 1
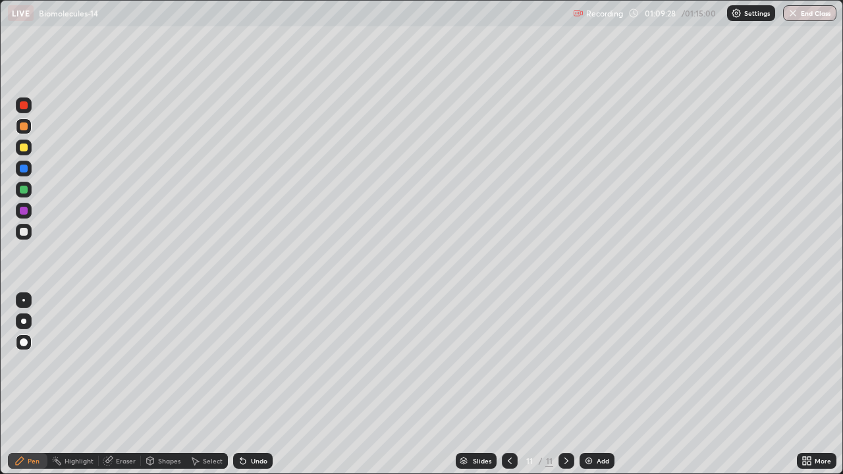
click at [240, 385] on icon at bounding box center [242, 461] width 5 height 5
click at [25, 148] on div at bounding box center [24, 148] width 8 height 8
click at [242, 385] on icon at bounding box center [243, 461] width 11 height 11
click at [24, 230] on div at bounding box center [24, 232] width 8 height 8
click at [116, 385] on div "Eraser" at bounding box center [126, 461] width 20 height 7
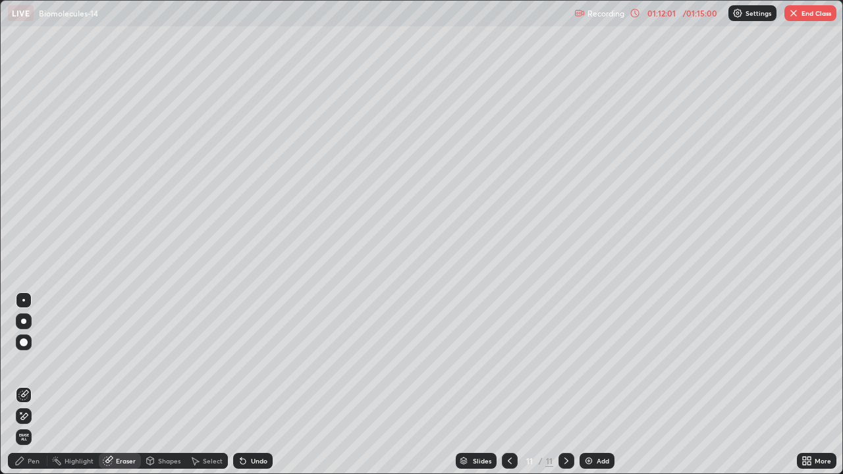
click at [30, 385] on div "Pen" at bounding box center [34, 461] width 12 height 7
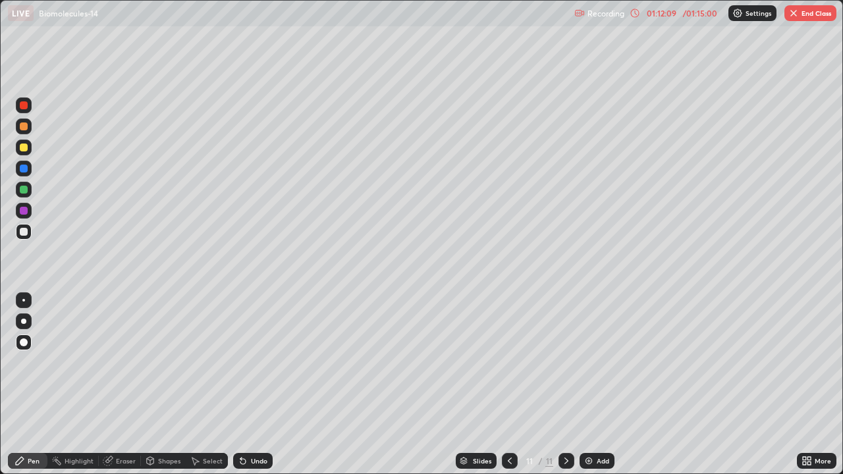
click at [24, 167] on div at bounding box center [24, 169] width 8 height 8
click at [26, 228] on div at bounding box center [24, 232] width 8 height 8
click at [126, 385] on div "Eraser" at bounding box center [126, 461] width 20 height 7
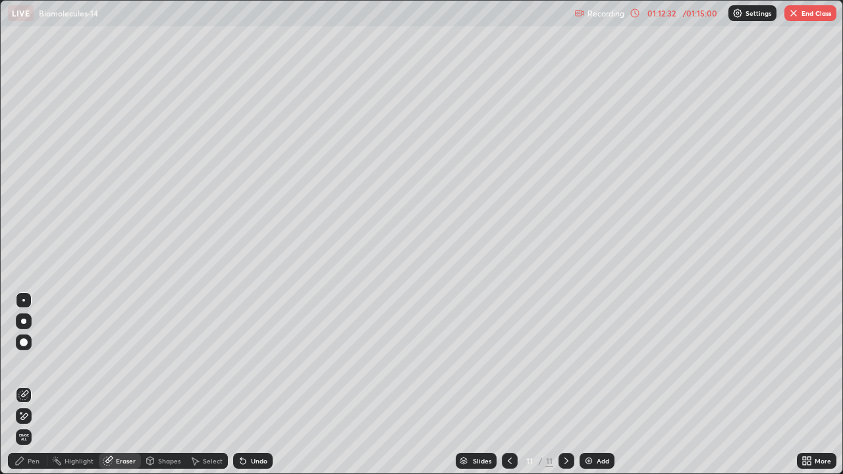
click at [38, 385] on div "Pen" at bounding box center [34, 461] width 12 height 7
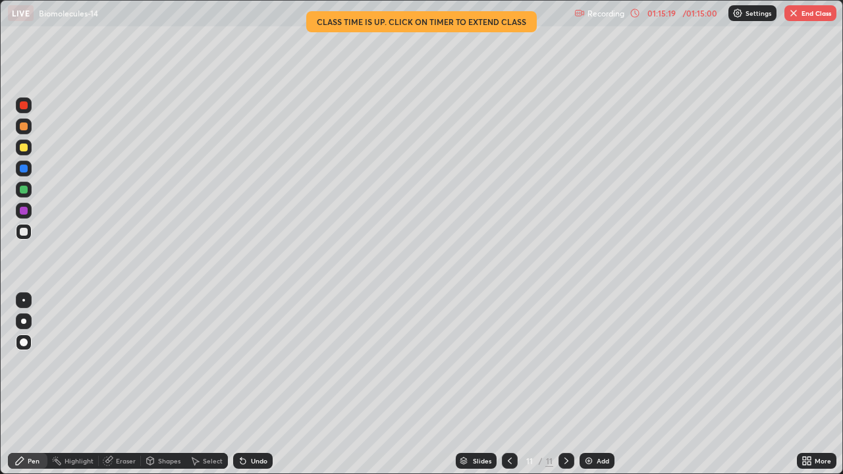
click at [587, 385] on img at bounding box center [589, 461] width 11 height 11
click at [805, 16] on button "End Class" at bounding box center [810, 13] width 52 height 16
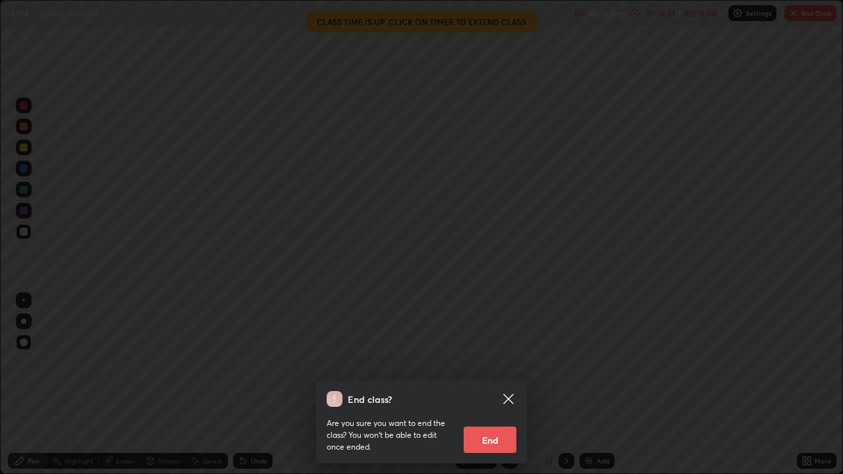
click at [497, 385] on button "End" at bounding box center [490, 440] width 53 height 26
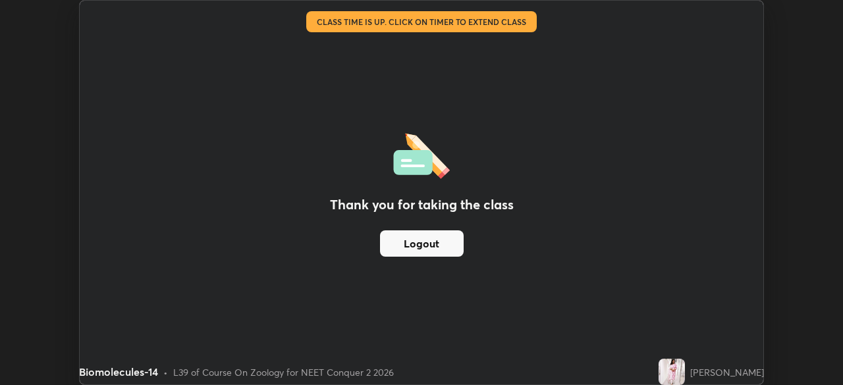
scroll to position [65474, 65016]
